Goal: Task Accomplishment & Management: Complete application form

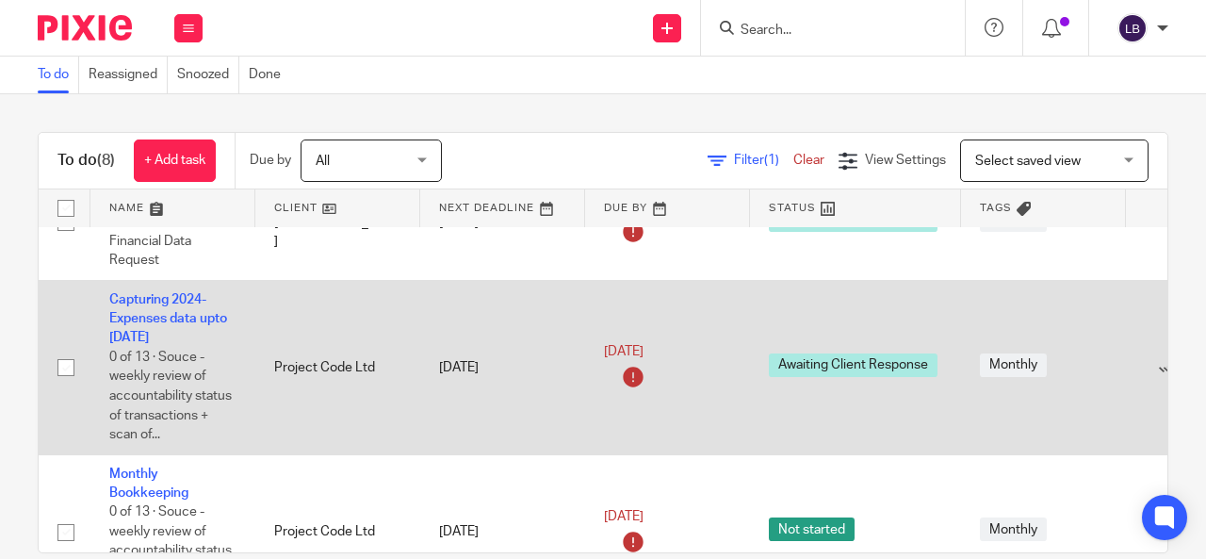
scroll to position [63, 167]
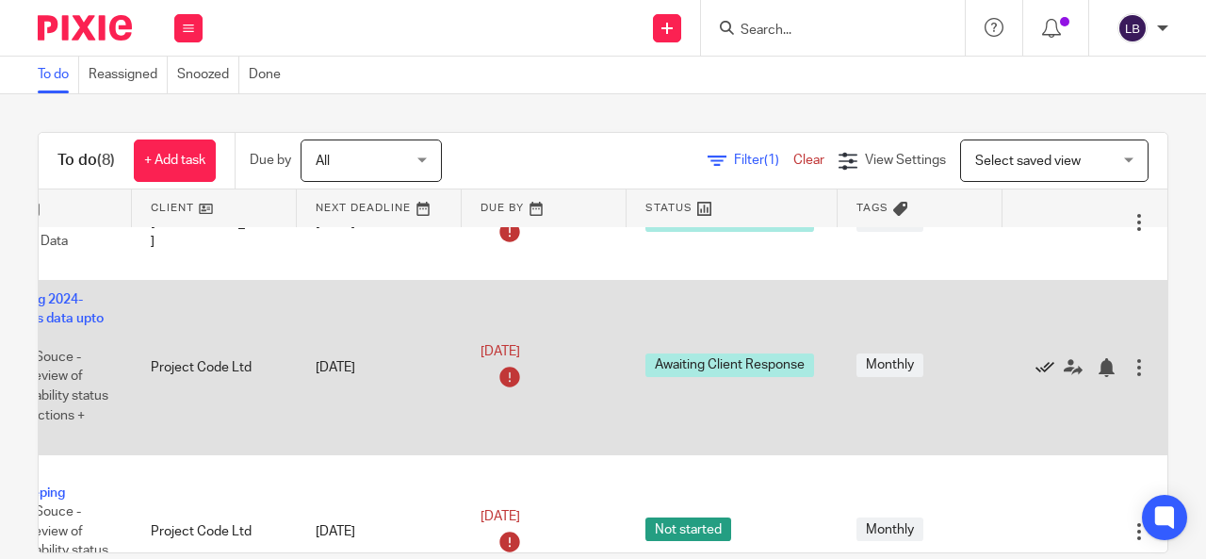
click at [1035, 361] on icon at bounding box center [1044, 367] width 19 height 19
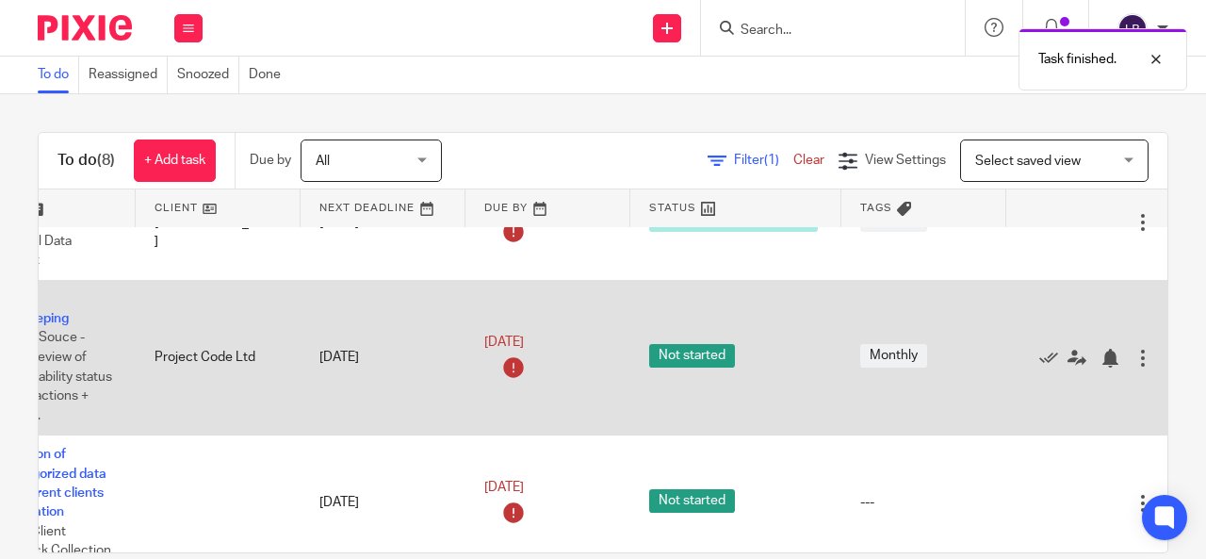
scroll to position [63, 0]
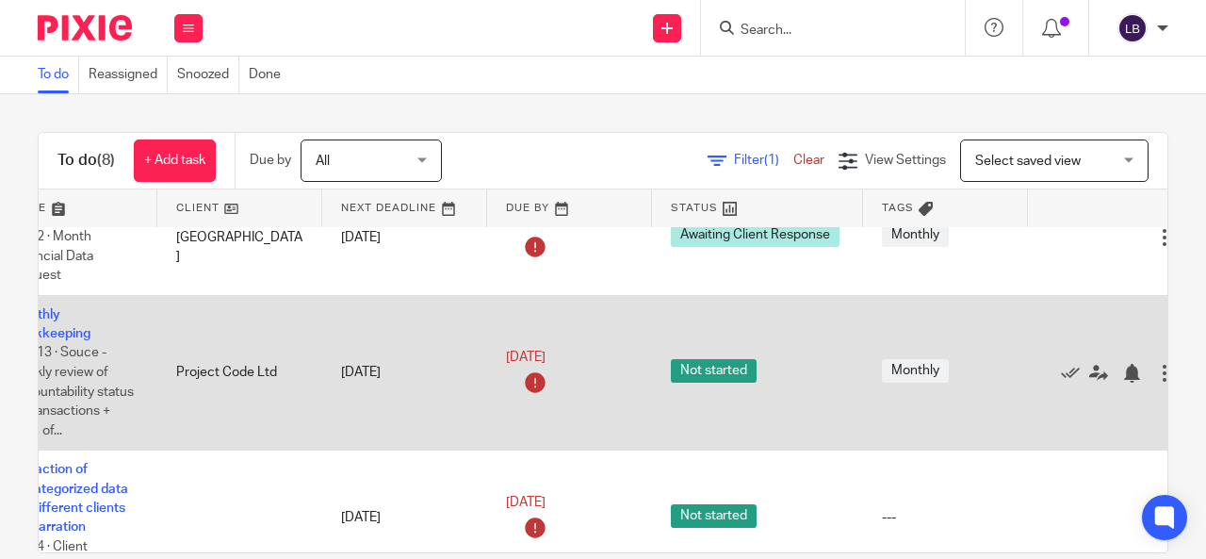
click at [819, 426] on td "Not started" at bounding box center [757, 372] width 211 height 155
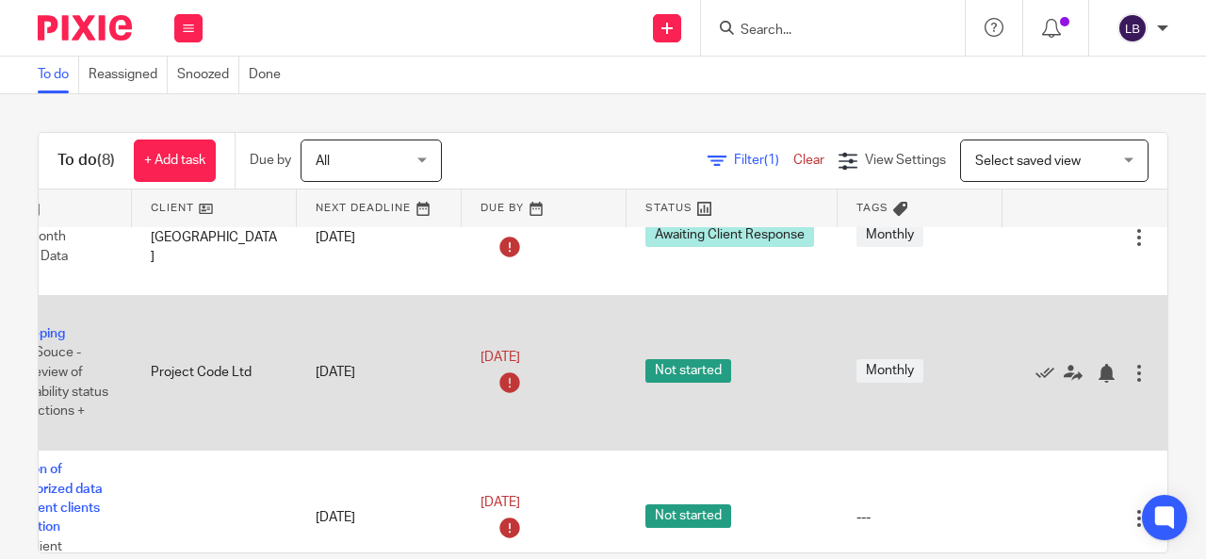
scroll to position [48, 167]
click at [1035, 366] on icon at bounding box center [1044, 373] width 19 height 19
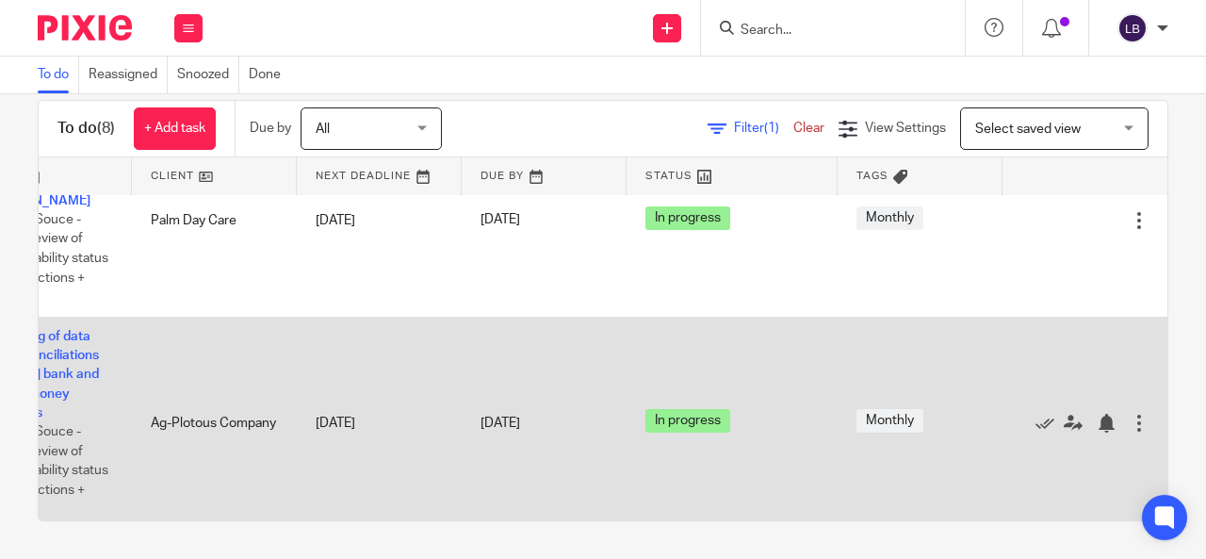
scroll to position [673, 124]
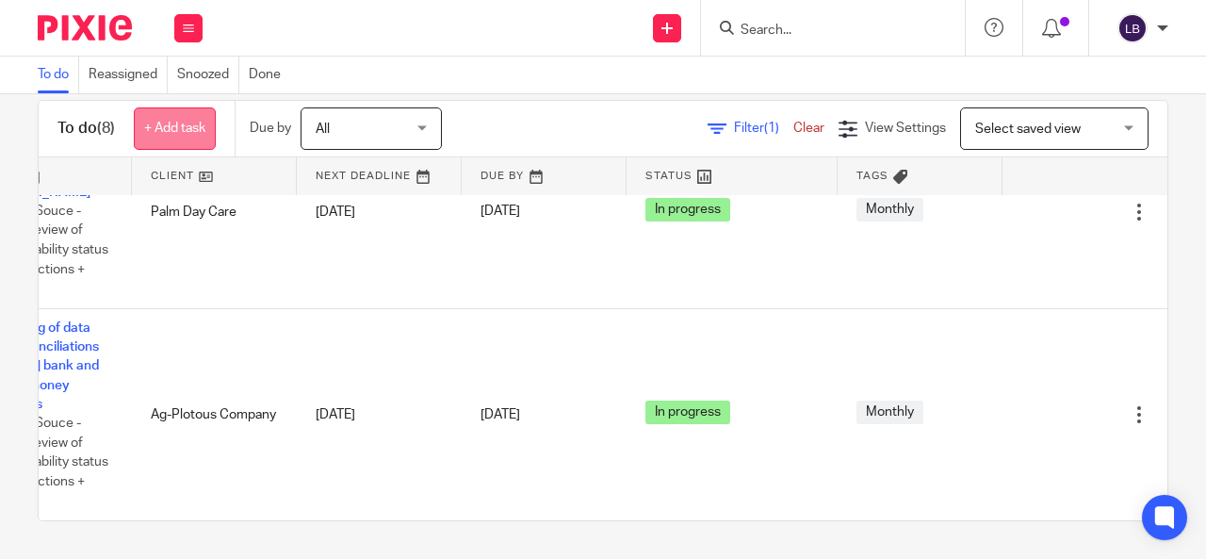
click at [175, 135] on link "+ Add task" at bounding box center [175, 128] width 82 height 42
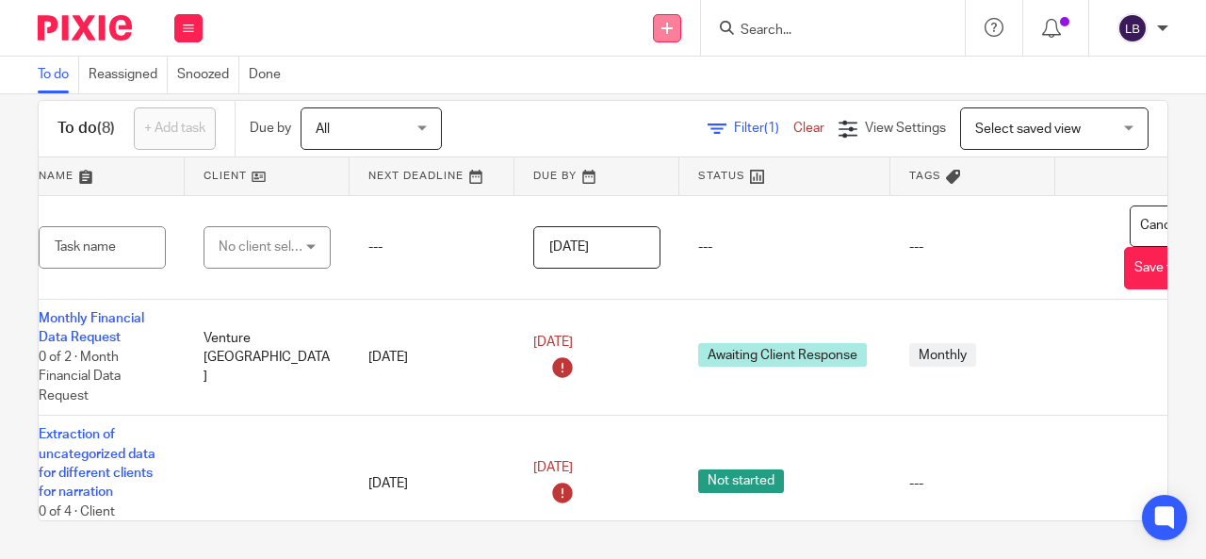
click at [666, 23] on icon at bounding box center [666, 28] width 11 height 11
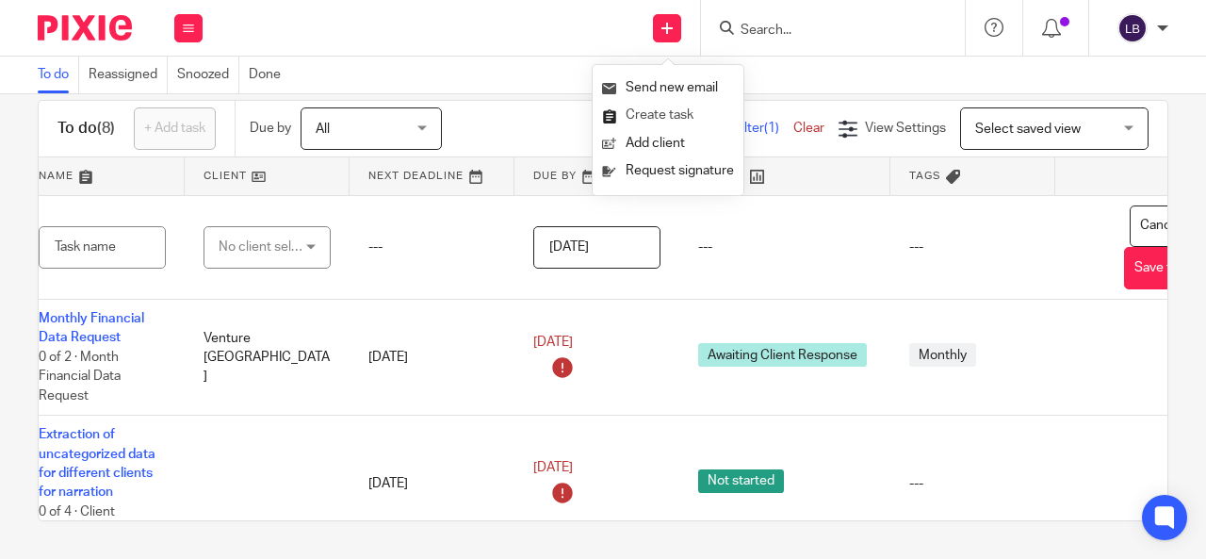
click at [663, 120] on link "Create task" at bounding box center [668, 115] width 132 height 27
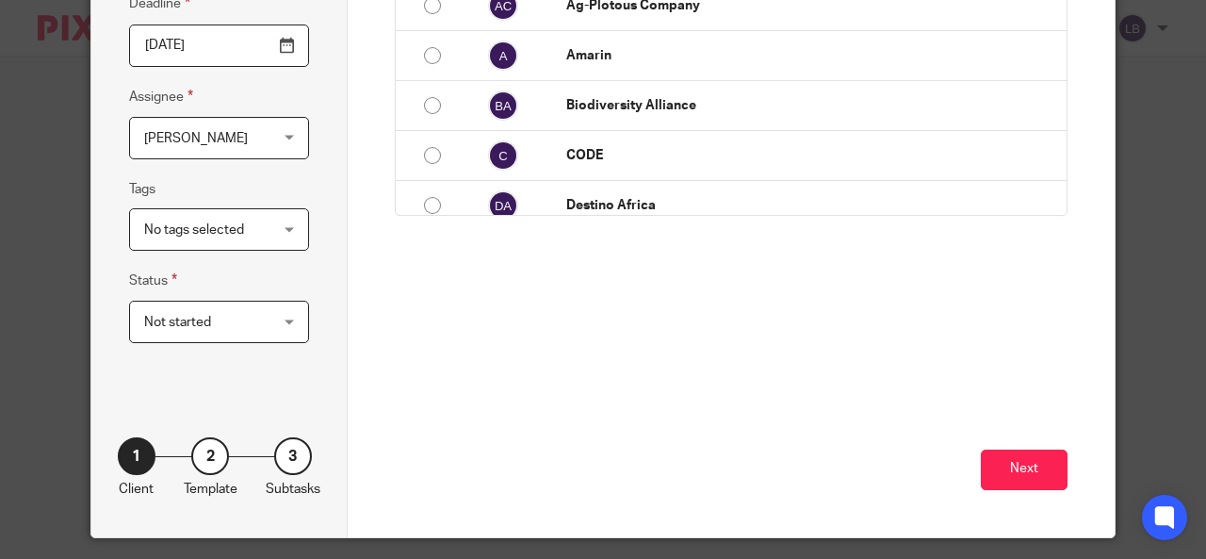
scroll to position [261, 0]
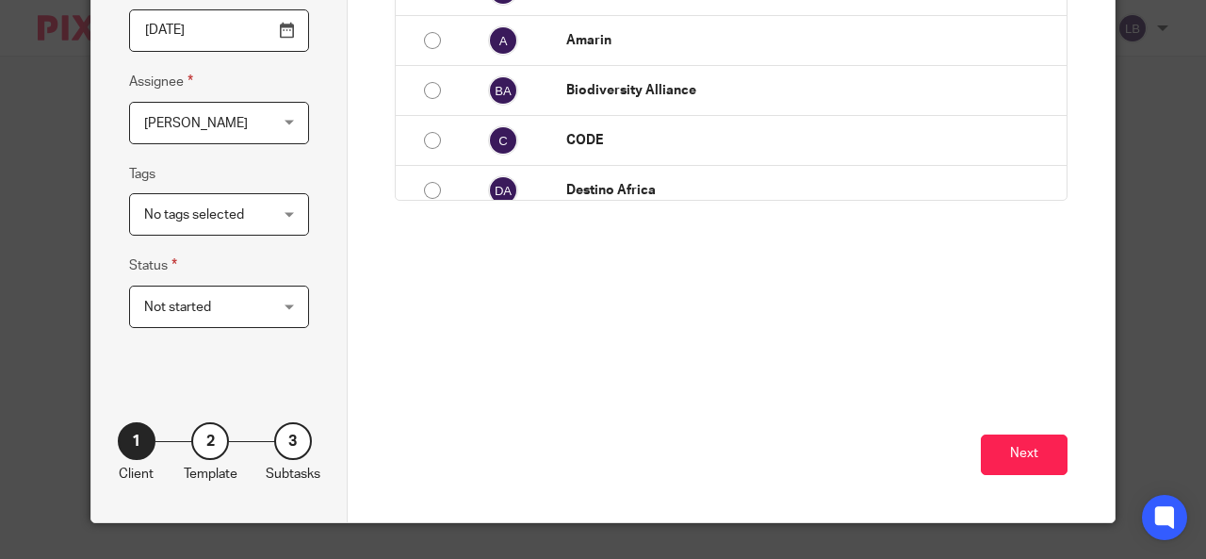
type input "Preparing annual accounts"
click at [284, 311] on div "Not started Not started" at bounding box center [219, 306] width 180 height 42
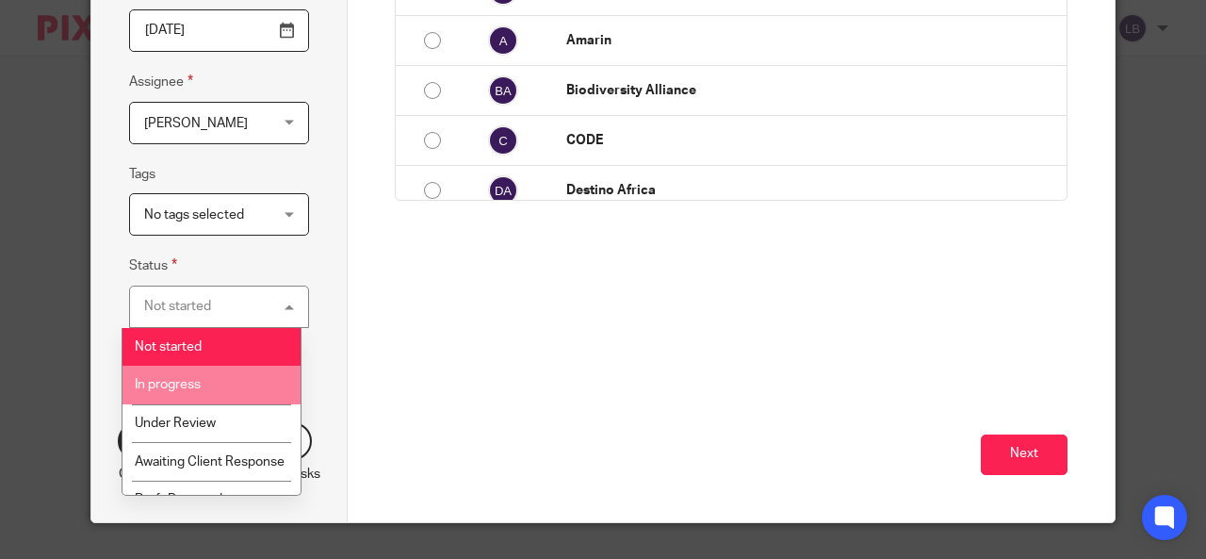
click at [205, 385] on li "In progress" at bounding box center [211, 384] width 178 height 39
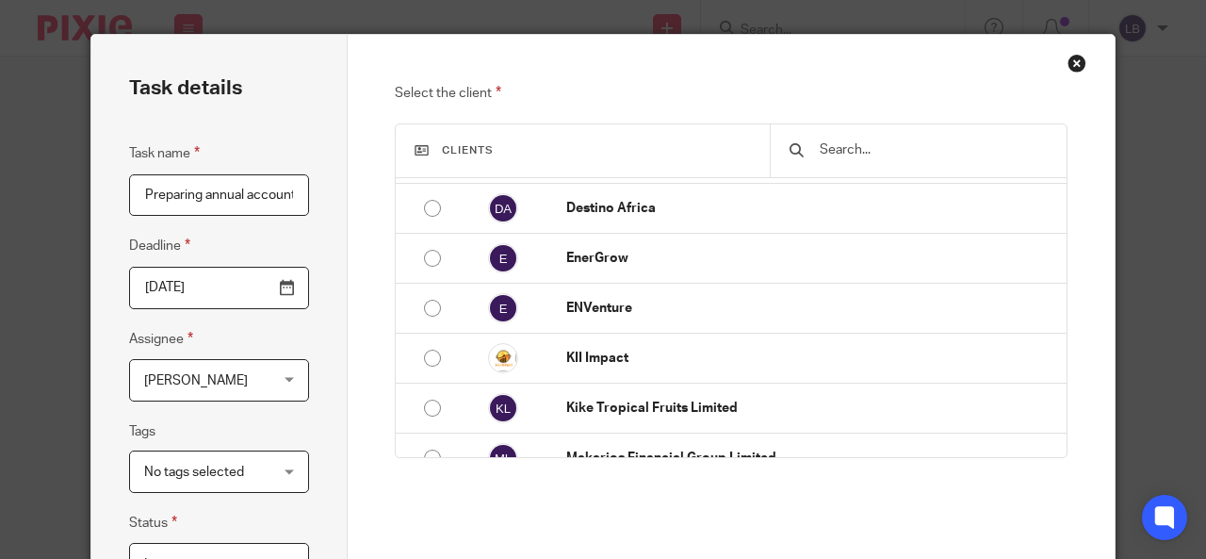
scroll to position [240, 0]
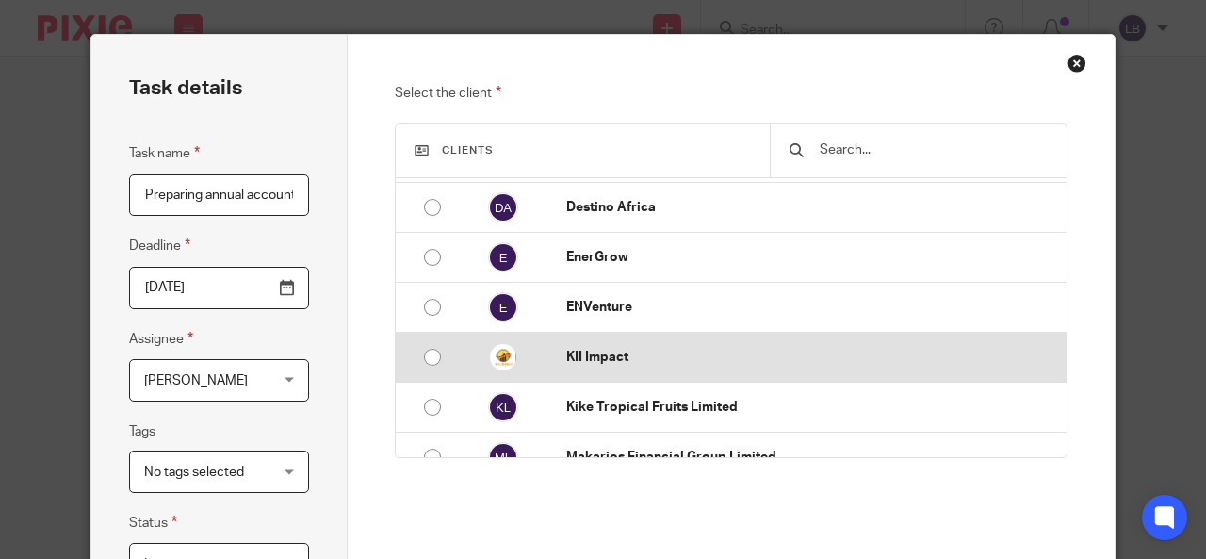
click at [428, 353] on input "radio" at bounding box center [432, 357] width 36 height 36
radio input "false"
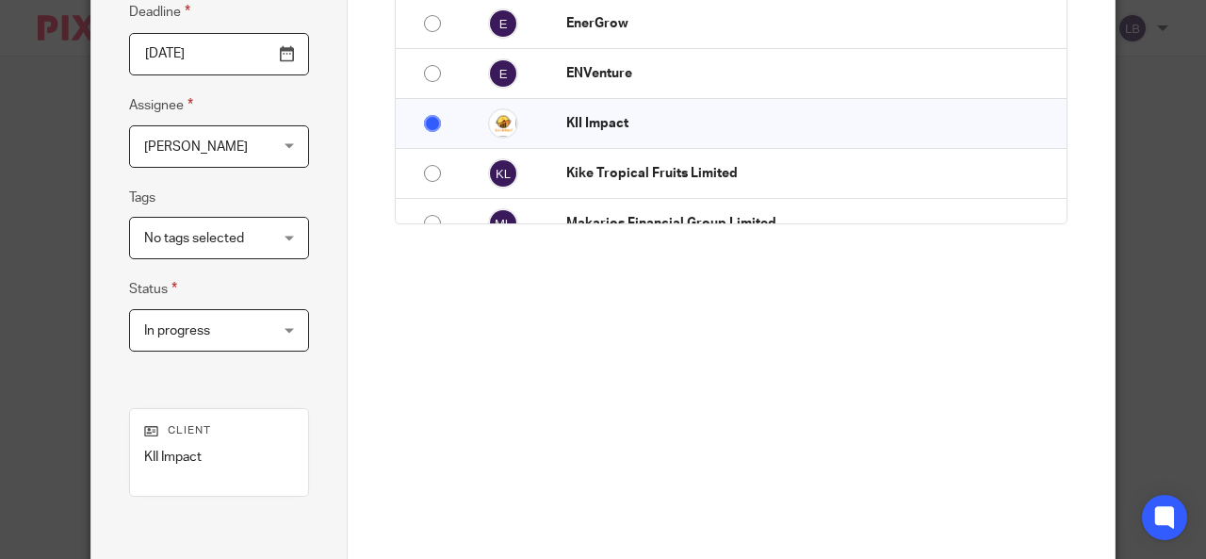
scroll to position [414, 0]
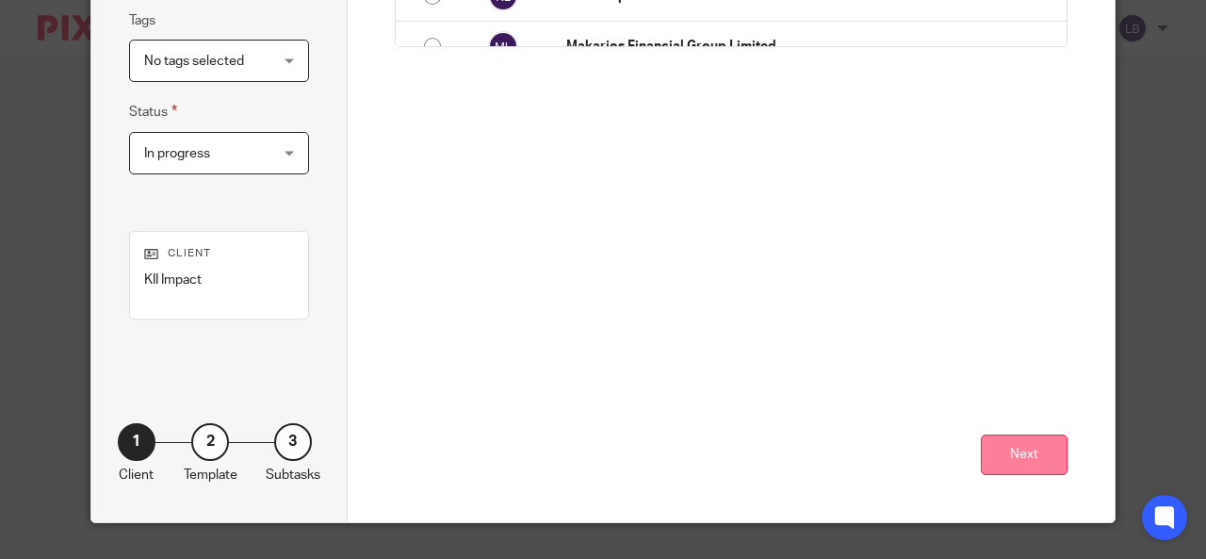
click at [1030, 450] on button "Next" at bounding box center [1024, 454] width 87 height 41
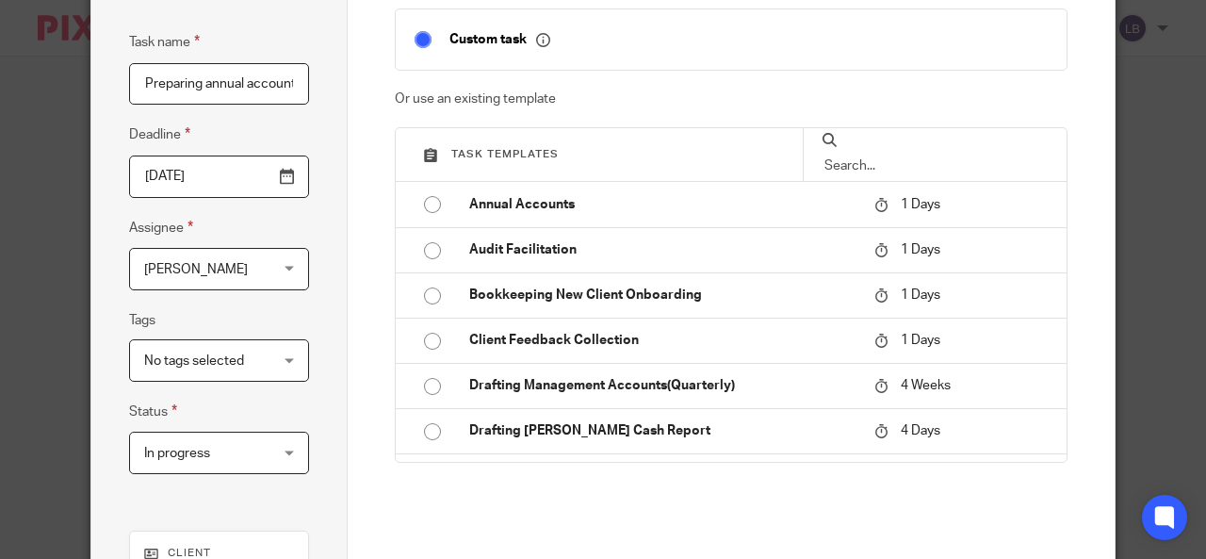
scroll to position [111, 0]
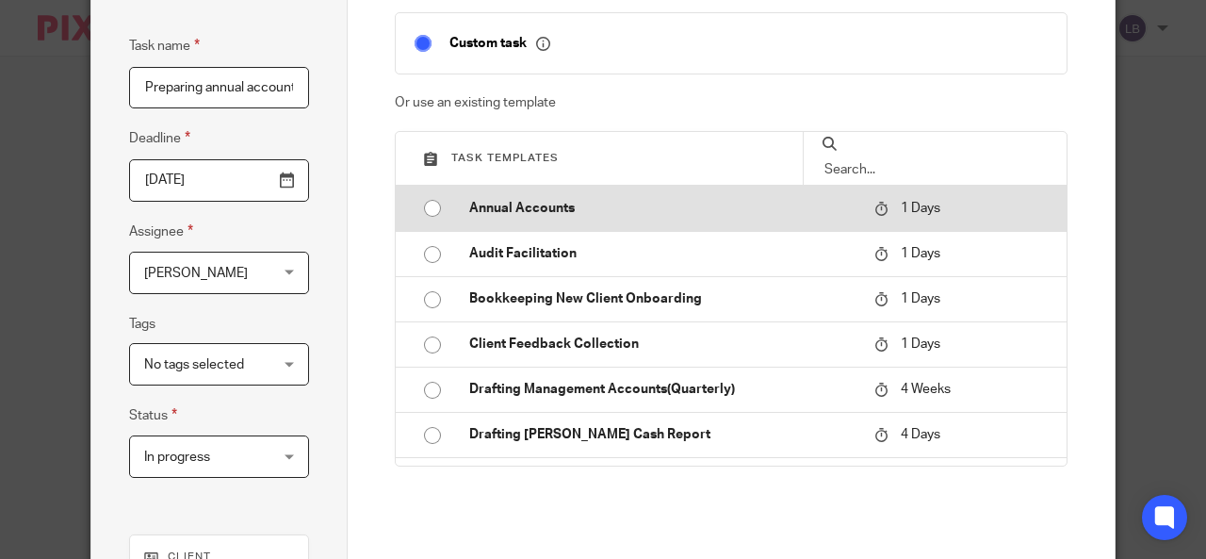
click at [426, 209] on input "radio" at bounding box center [432, 208] width 36 height 36
type input "2025-09-26"
checkbox input "false"
radio input "false"
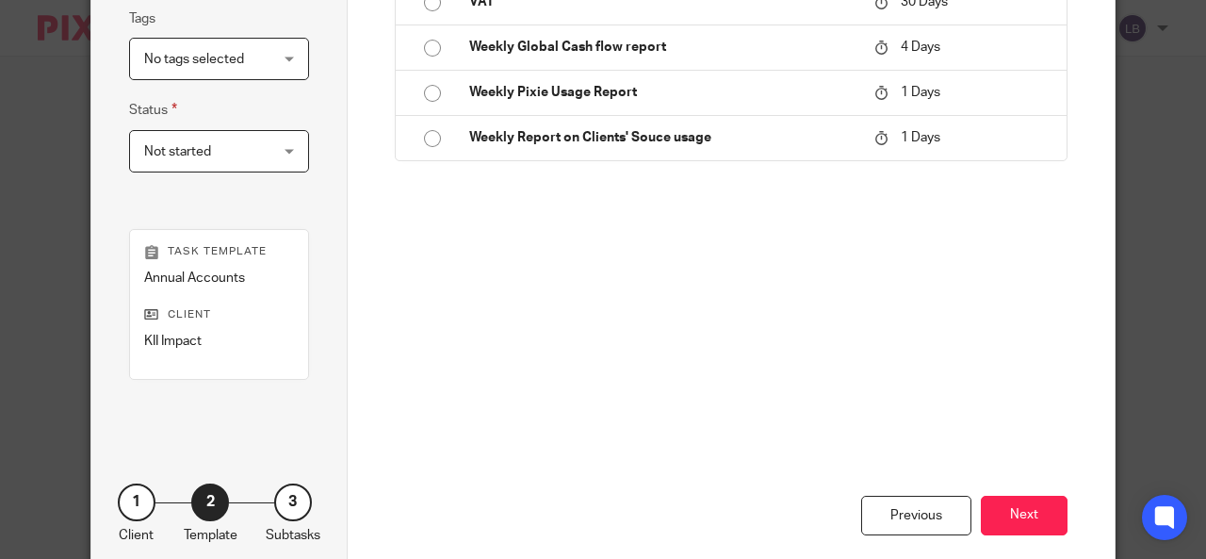
scroll to position [477, 0]
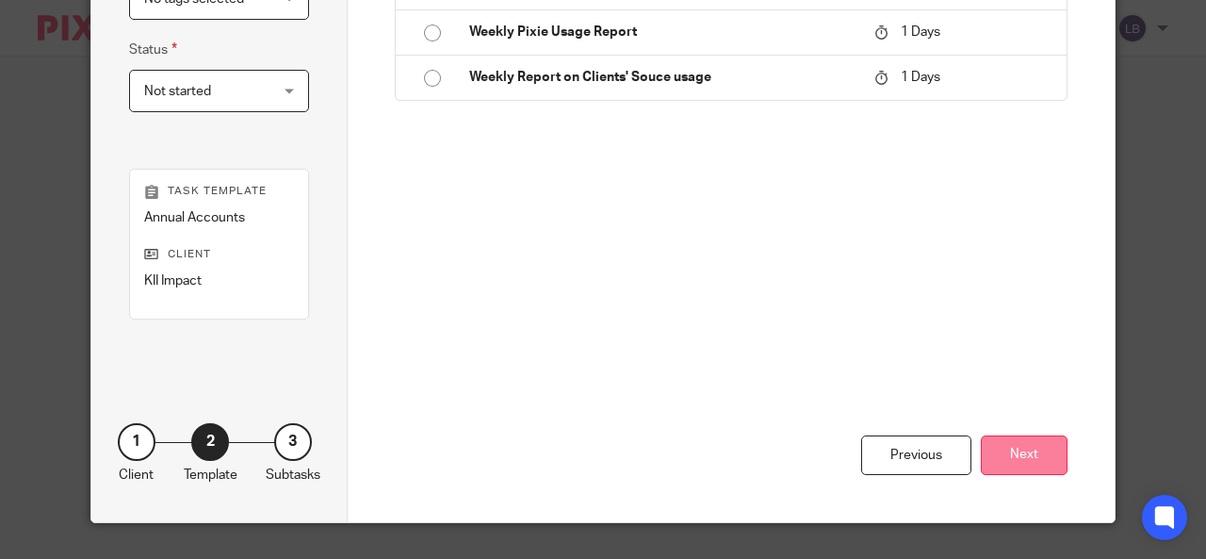
click at [1005, 446] on button "Next" at bounding box center [1024, 455] width 87 height 41
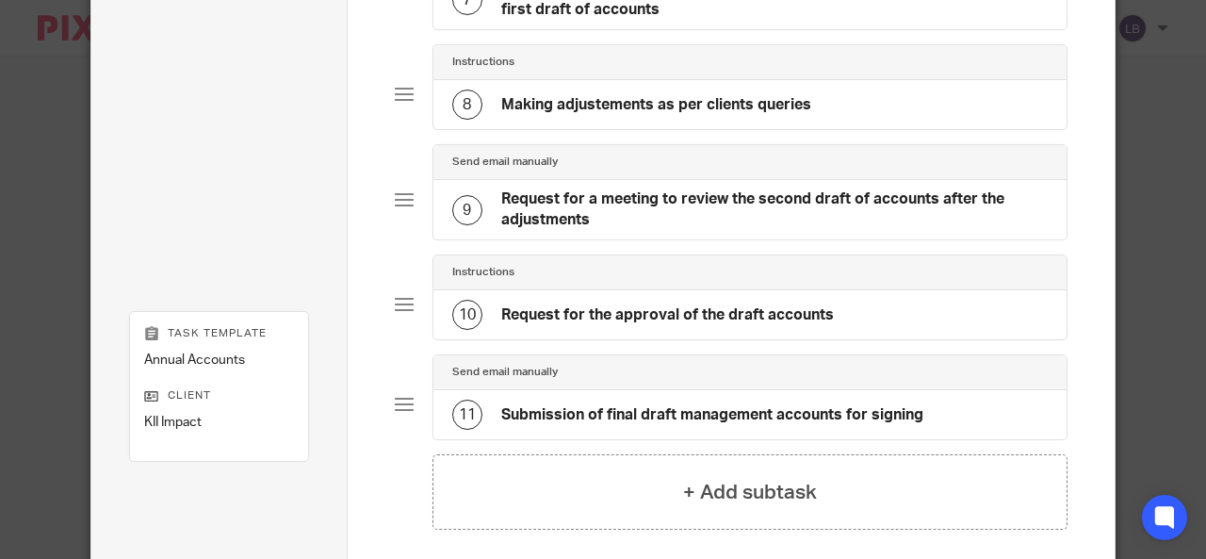
scroll to position [933, 0]
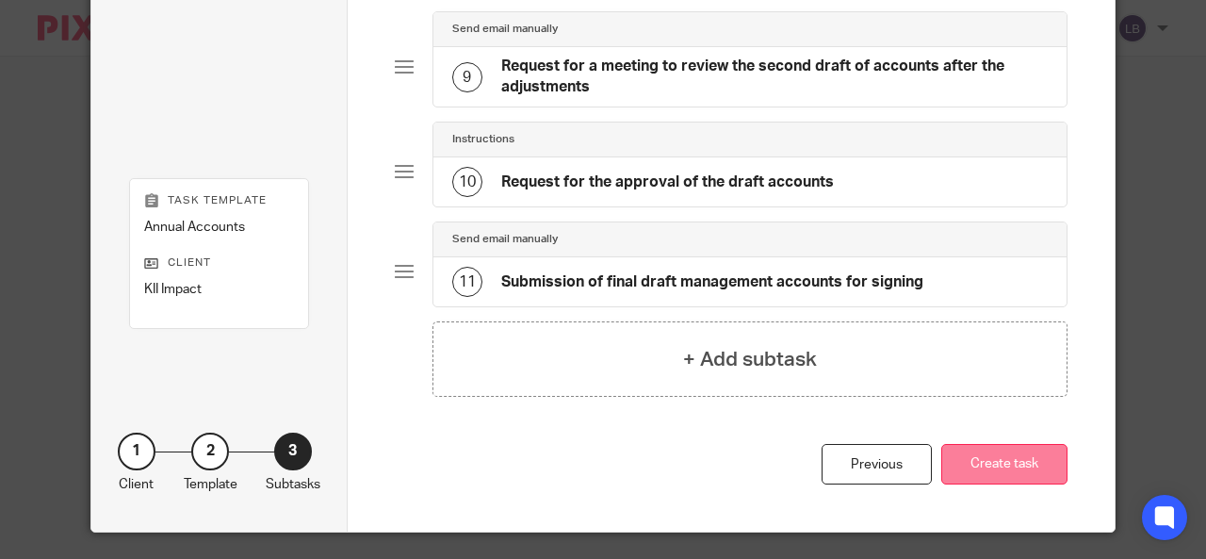
click at [1004, 464] on button "Create task" at bounding box center [1004, 464] width 126 height 41
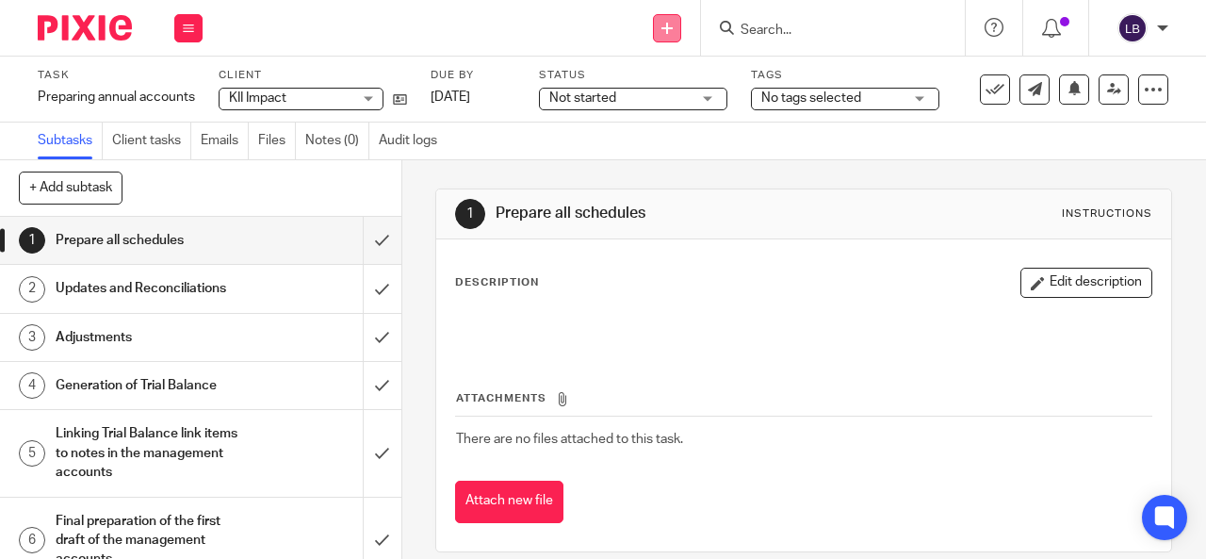
click at [673, 23] on icon at bounding box center [666, 28] width 11 height 11
click at [656, 111] on link "Create task" at bounding box center [668, 115] width 132 height 27
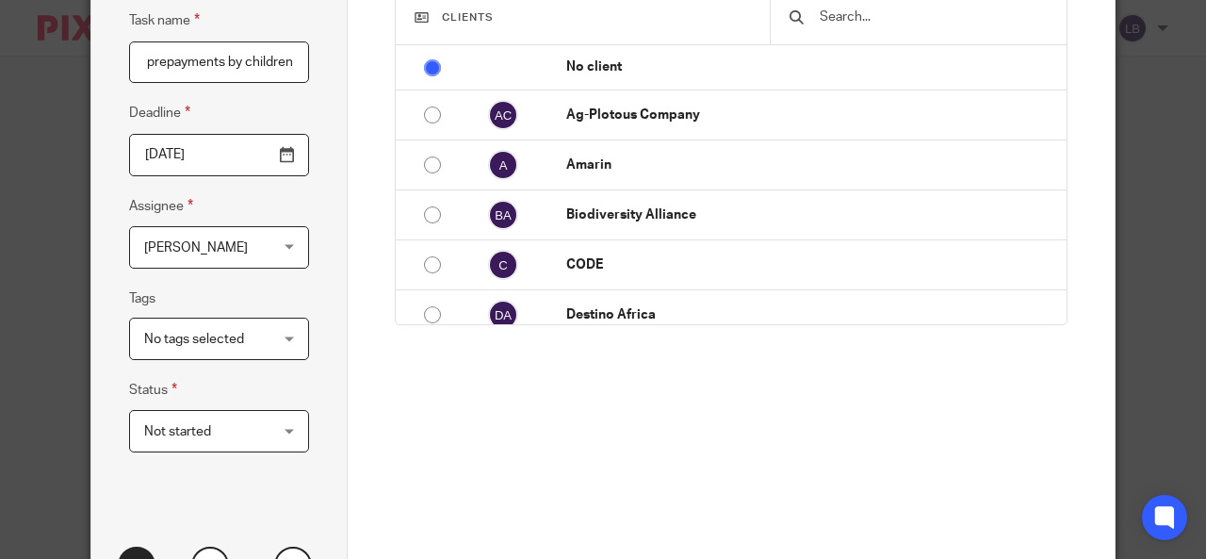
scroll to position [253, 0]
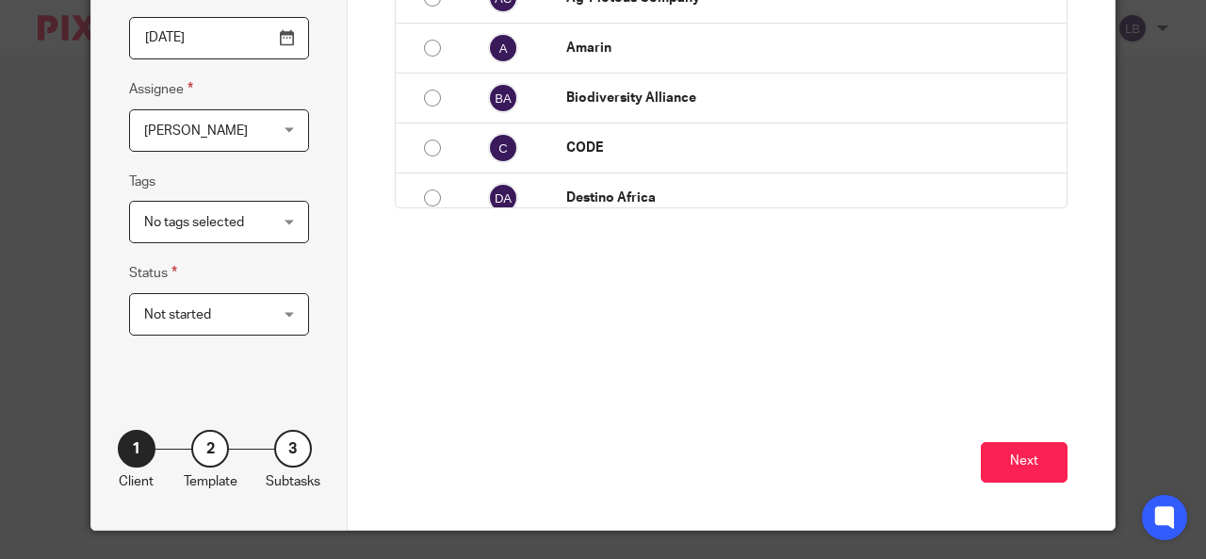
type input "Generating a list of school fees prepayments by children"
click at [282, 319] on div "Not started Not started" at bounding box center [219, 314] width 180 height 42
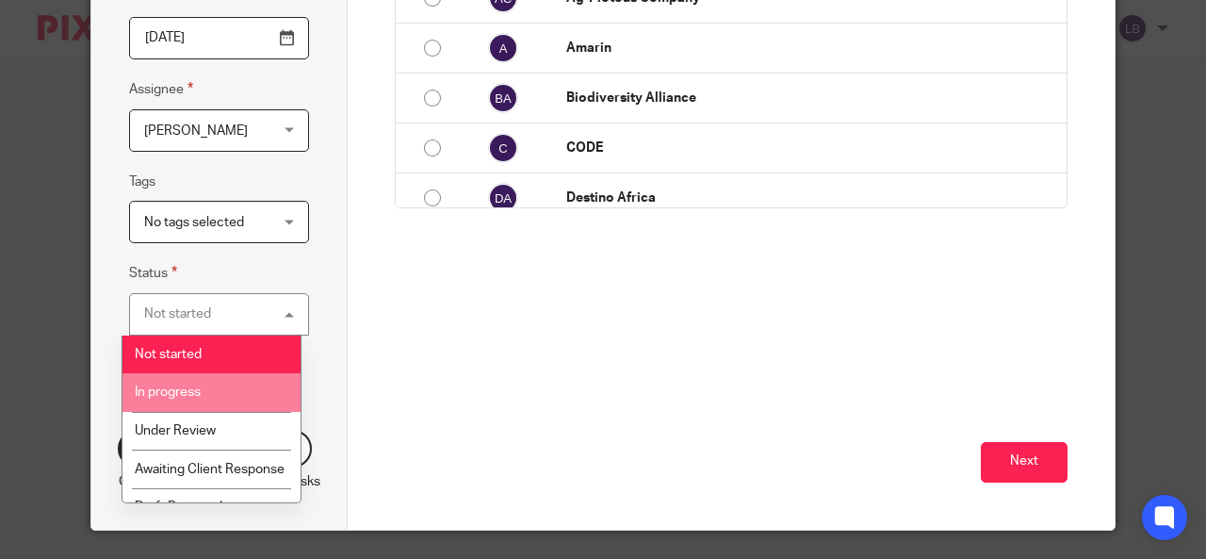
click at [208, 393] on li "In progress" at bounding box center [211, 392] width 178 height 39
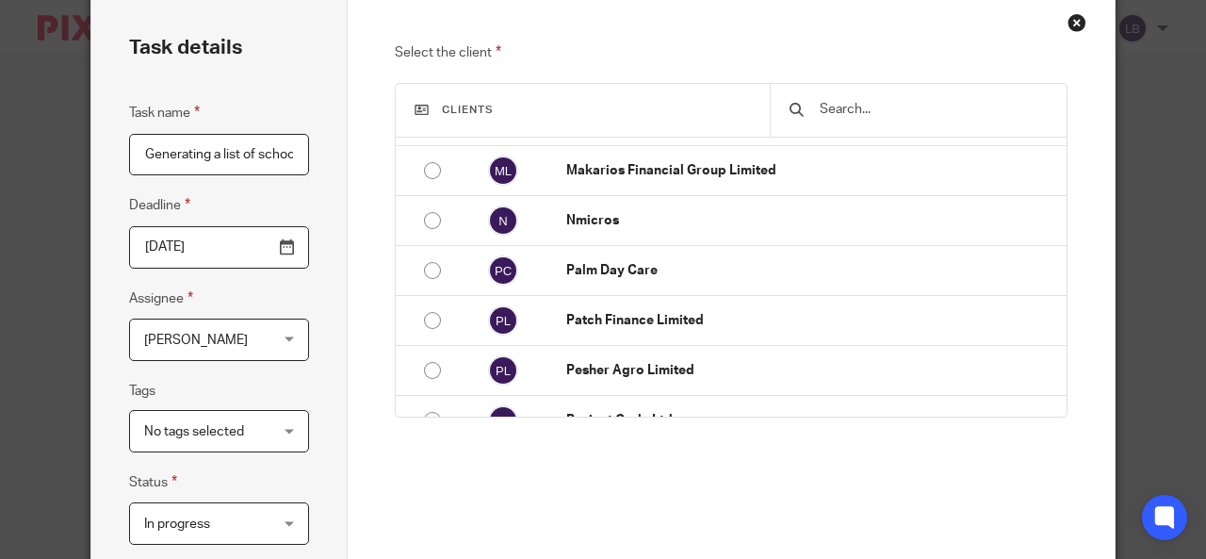
scroll to position [489, 0]
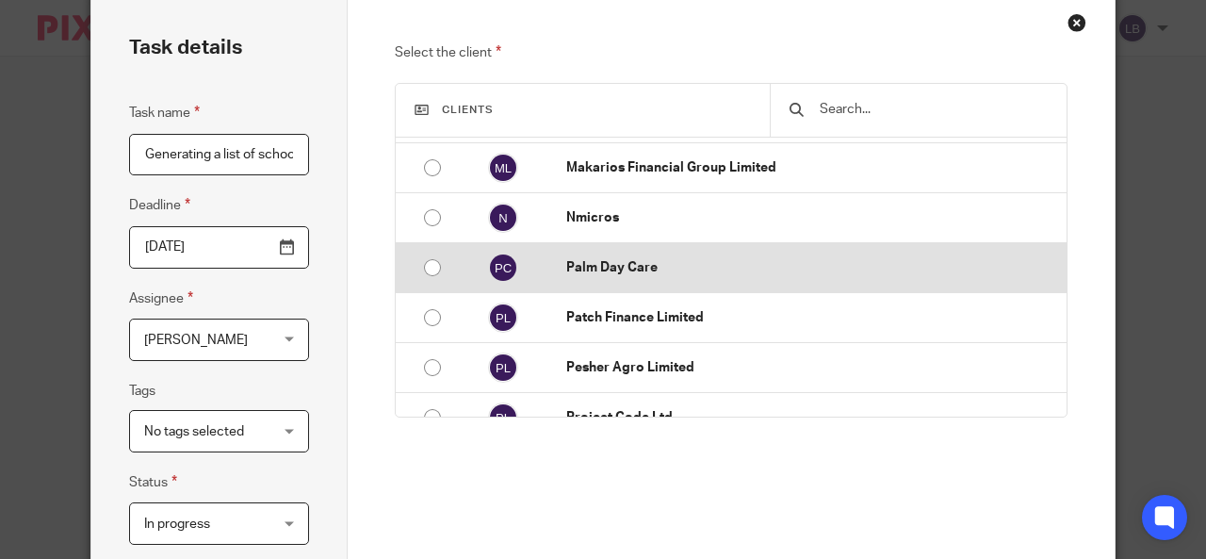
click at [424, 260] on input "radio" at bounding box center [432, 268] width 36 height 36
radio input "false"
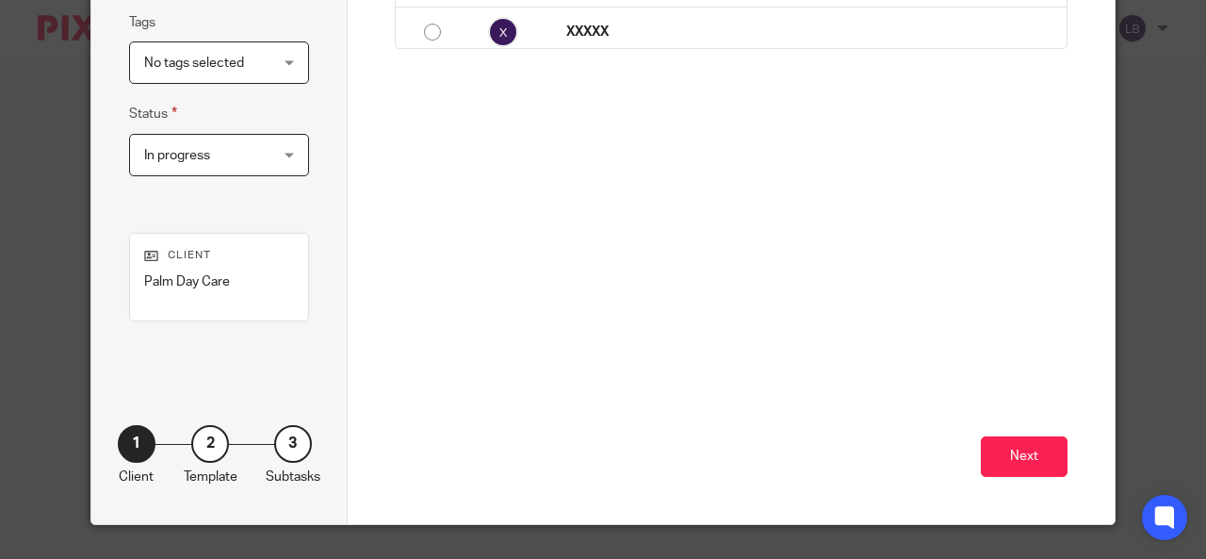
scroll to position [414, 0]
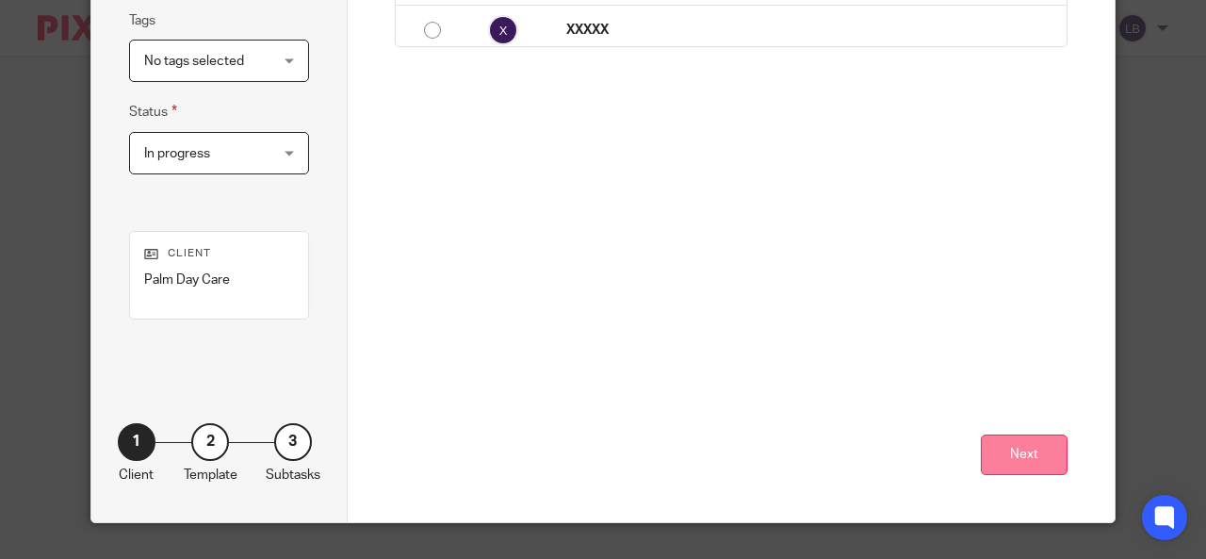
click at [1026, 455] on button "Next" at bounding box center [1024, 454] width 87 height 41
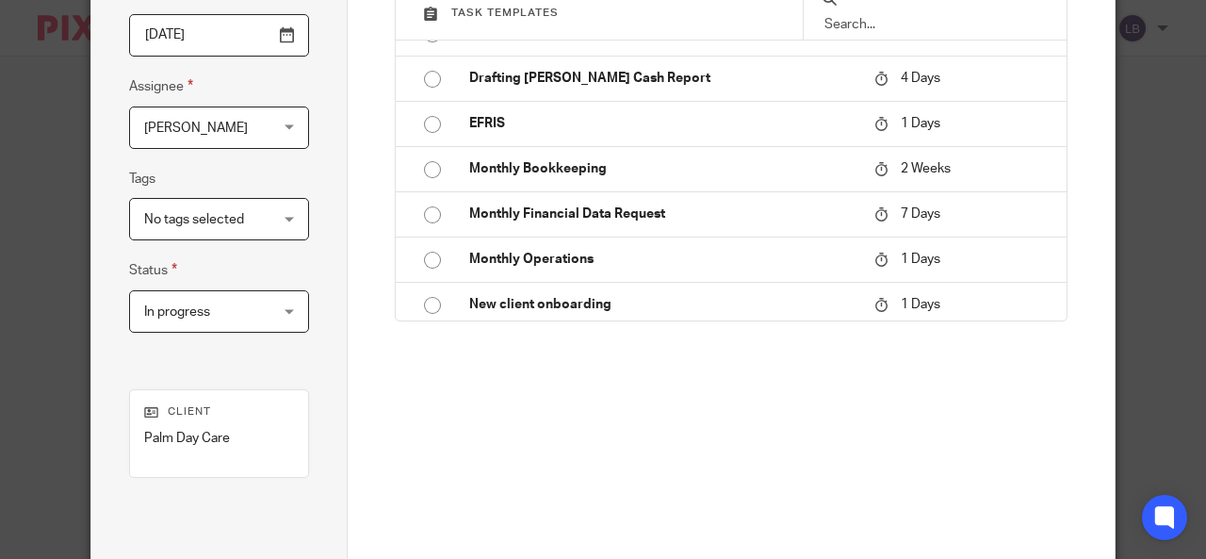
scroll to position [207, 0]
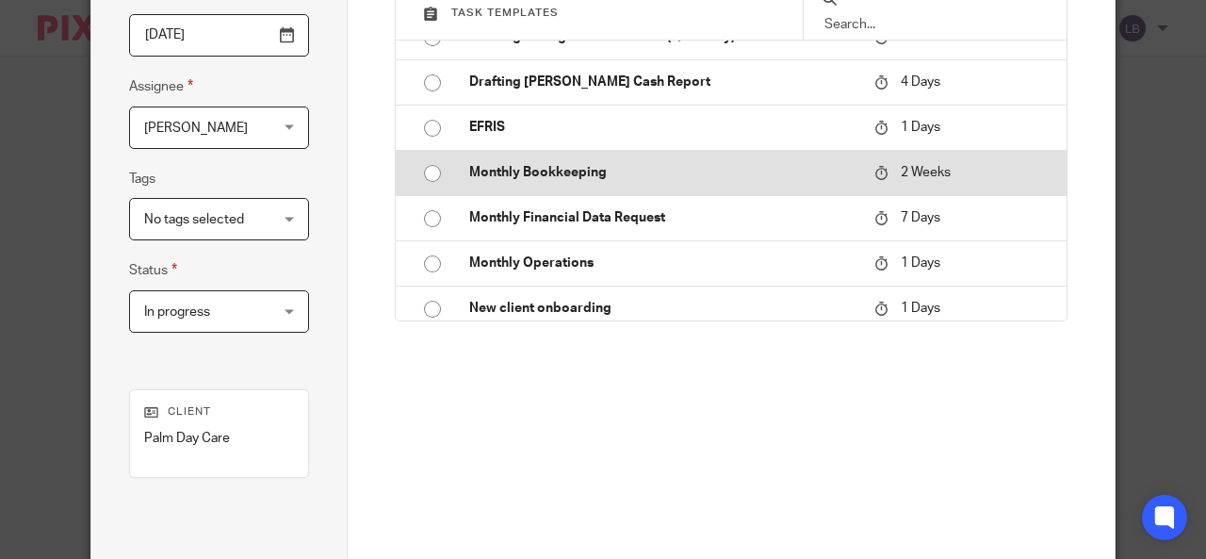
click at [422, 169] on input "radio" at bounding box center [432, 173] width 36 height 36
type input "2025-10-09"
checkbox input "false"
radio input "false"
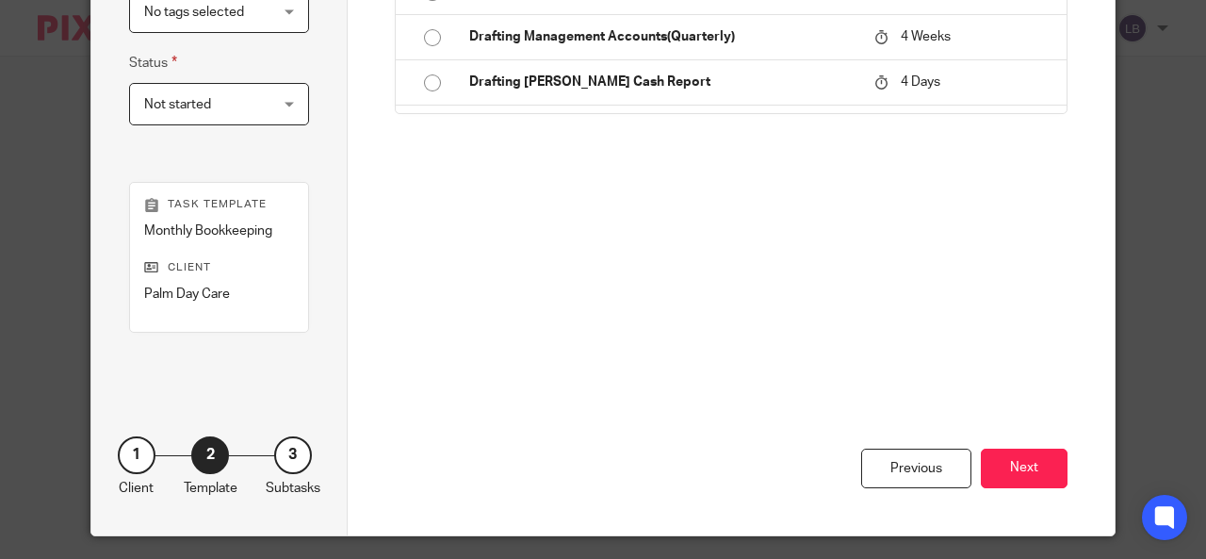
scroll to position [477, 0]
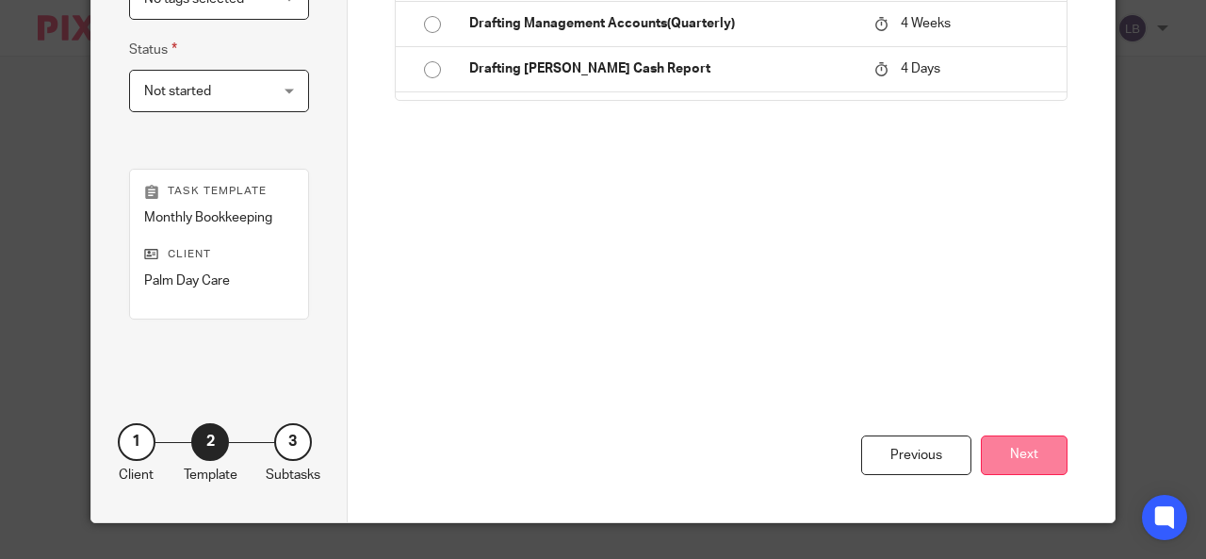
click at [1026, 459] on button "Next" at bounding box center [1024, 455] width 87 height 41
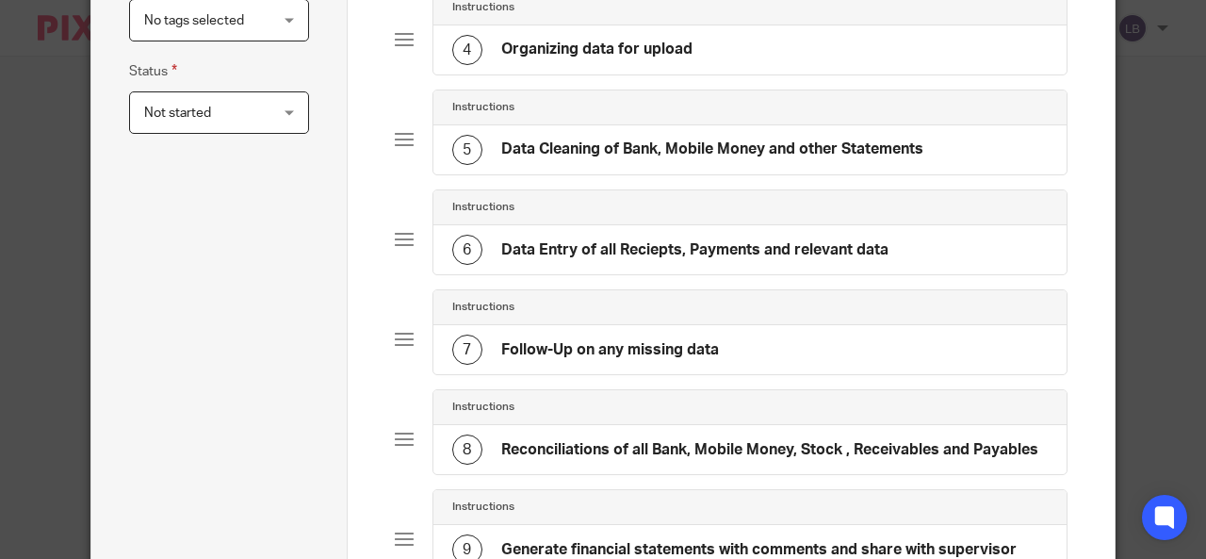
scroll to position [470, 0]
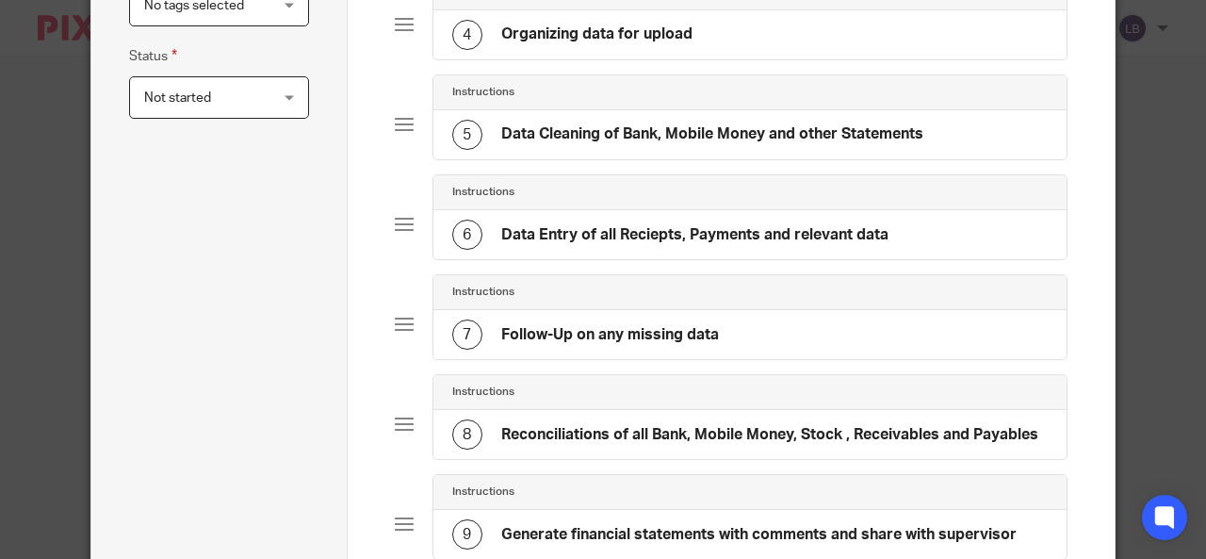
click at [285, 97] on div "Not started Not started" at bounding box center [219, 97] width 180 height 42
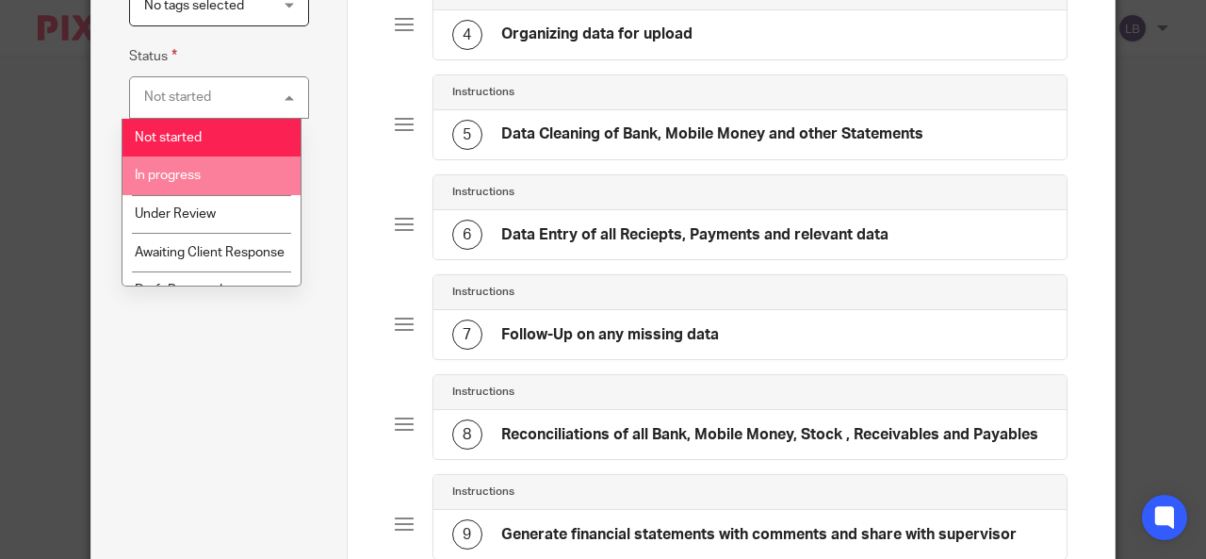
click at [202, 189] on li "In progress" at bounding box center [211, 175] width 178 height 39
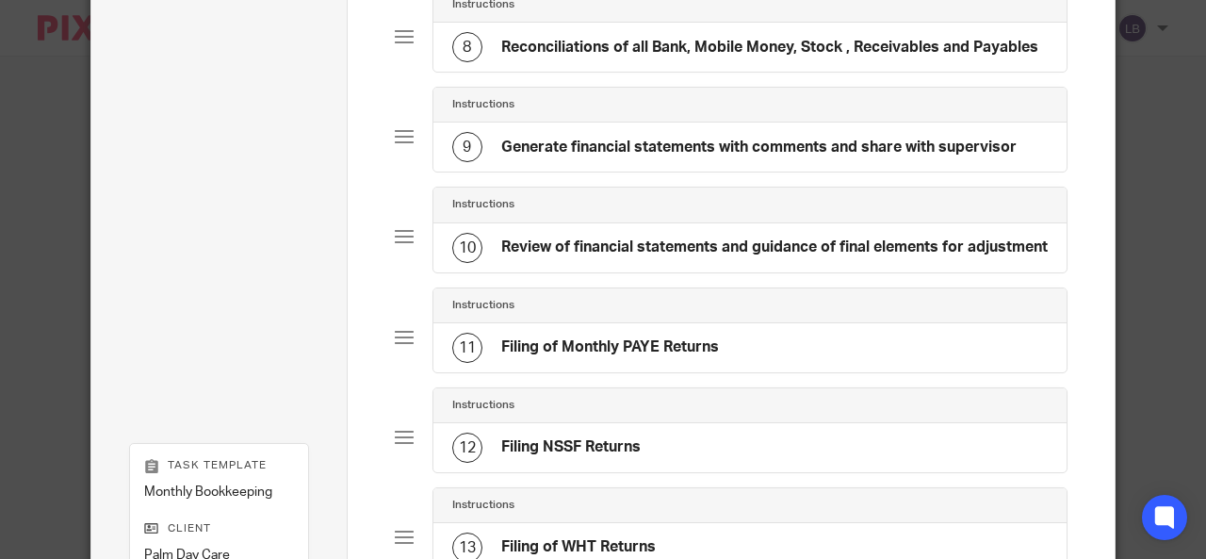
scroll to position [1130, 0]
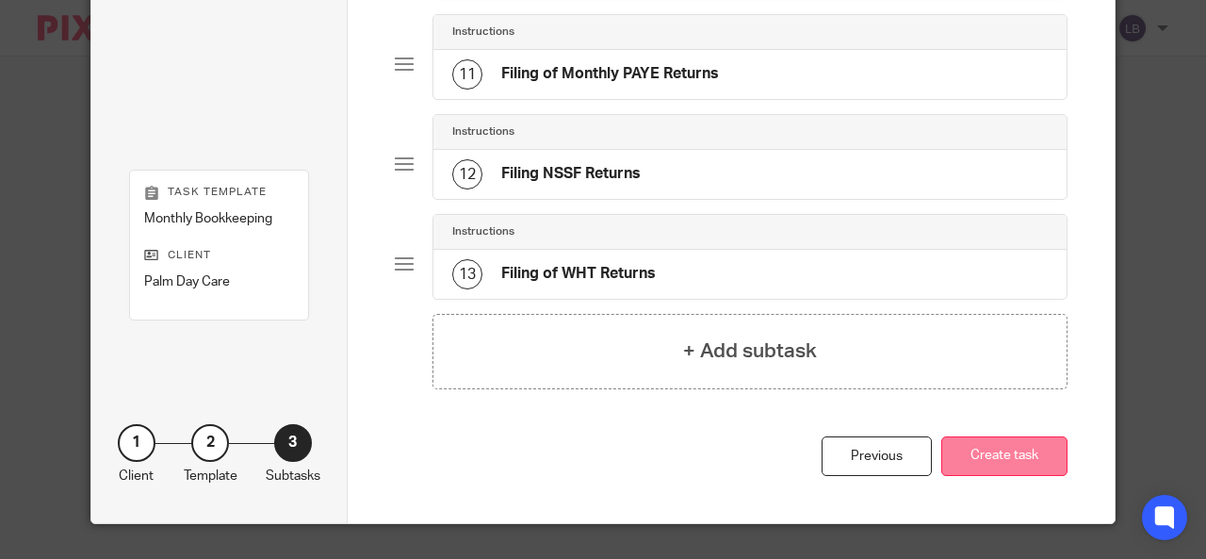
click at [988, 448] on button "Create task" at bounding box center [1004, 456] width 126 height 41
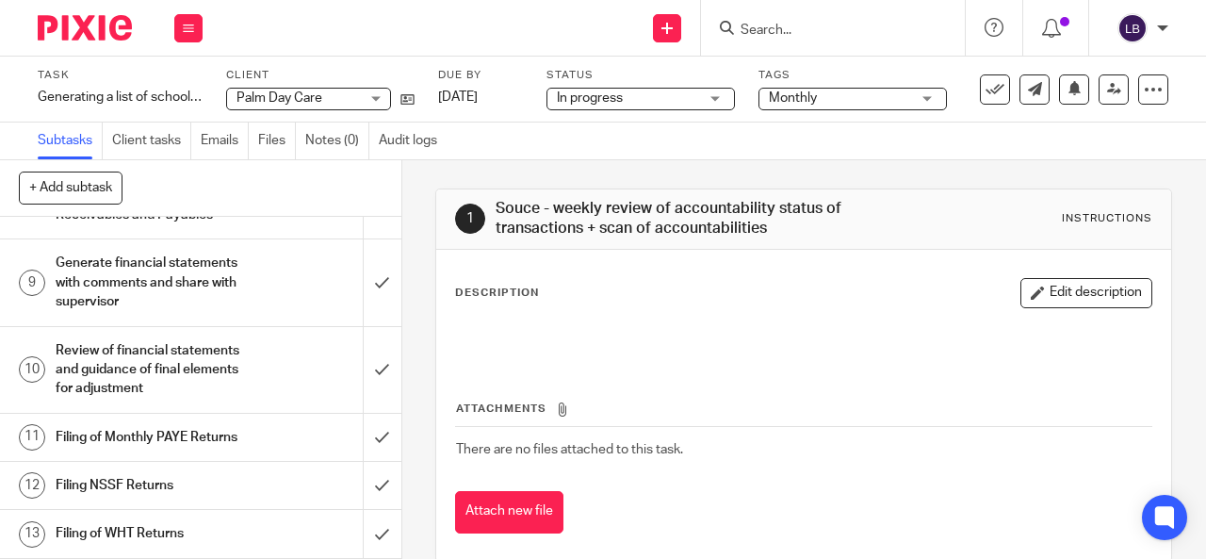
scroll to position [59, 0]
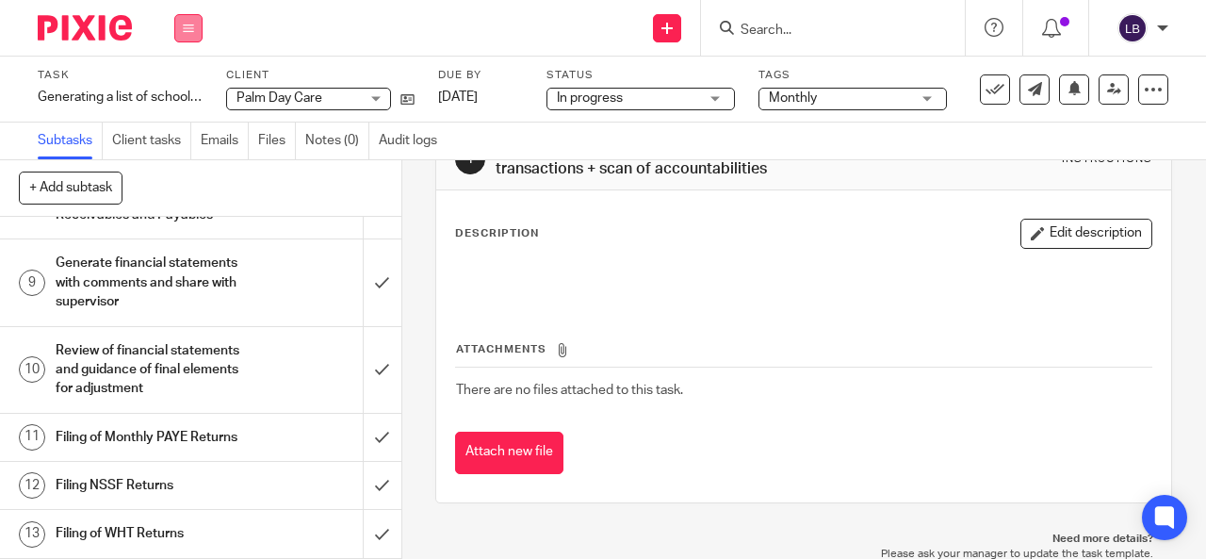
click at [190, 27] on icon at bounding box center [188, 28] width 11 height 11
click at [178, 91] on link "Work" at bounding box center [179, 87] width 33 height 13
